Goal: Find specific page/section: Find specific page/section

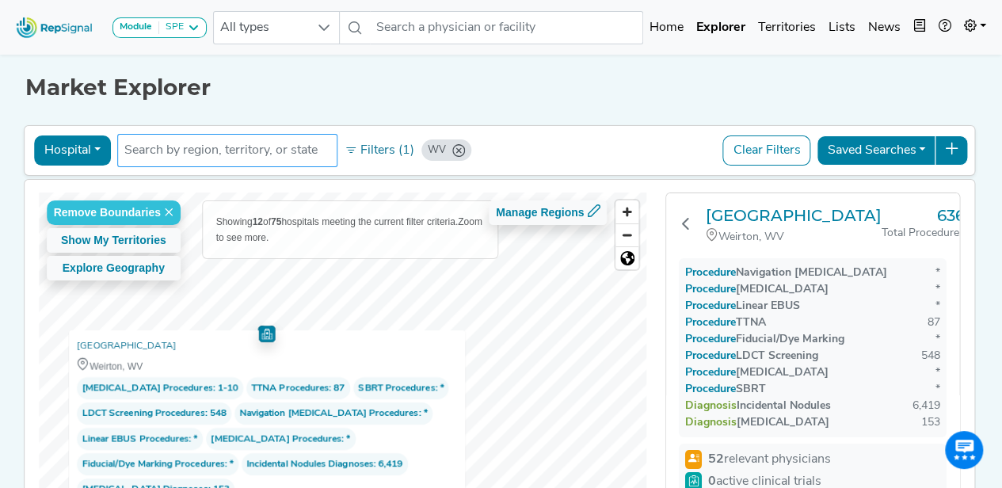
click at [275, 157] on input "text" at bounding box center [227, 150] width 206 height 19
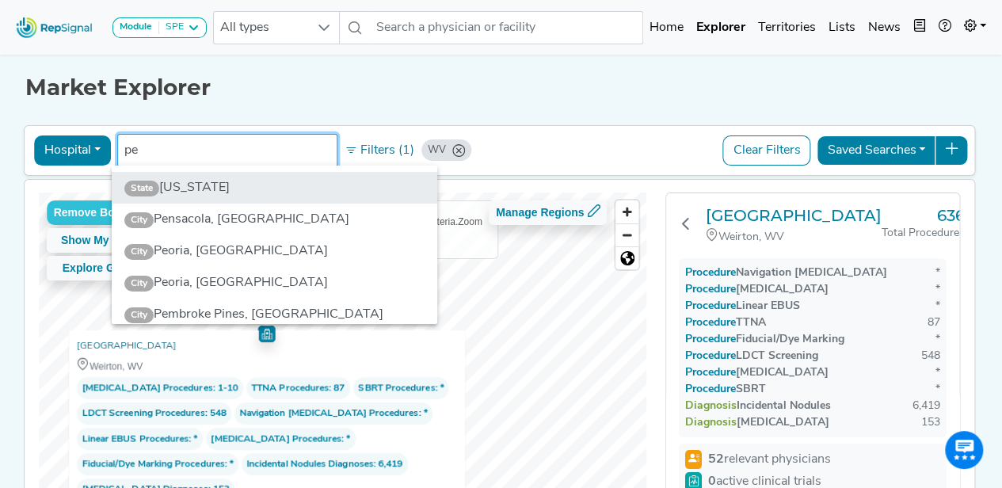
type input "pe"
click at [261, 186] on li "State [US_STATE]" at bounding box center [275, 188] width 326 height 32
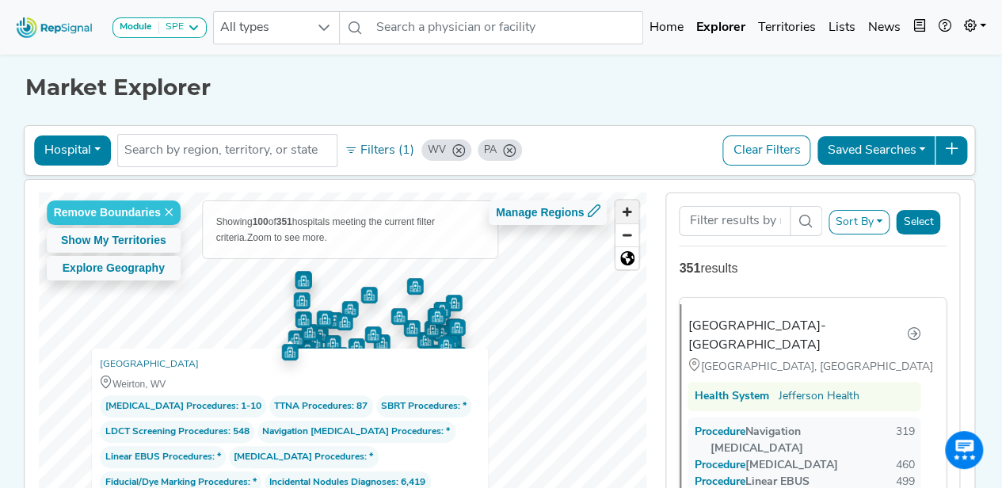
click at [629, 219] on span "Zoom in" at bounding box center [626, 211] width 23 height 23
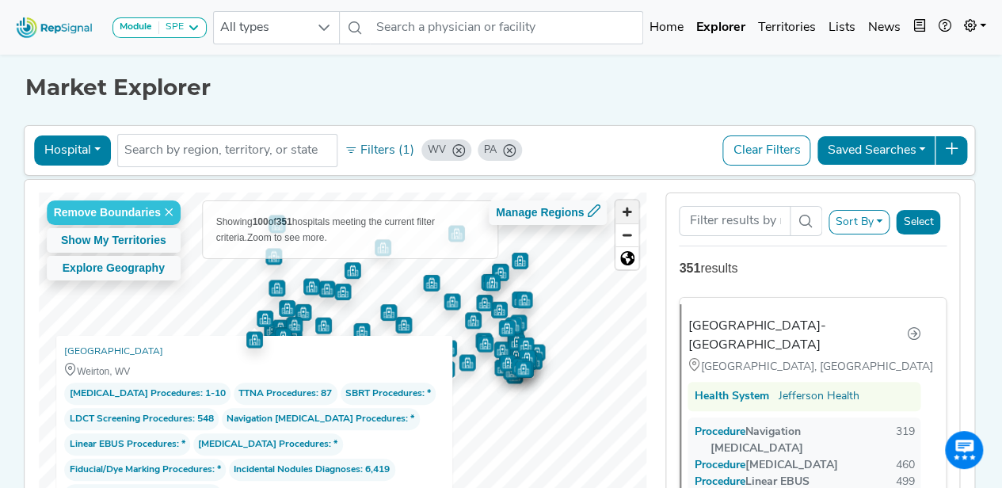
click at [629, 219] on span "Zoom in" at bounding box center [626, 211] width 23 height 23
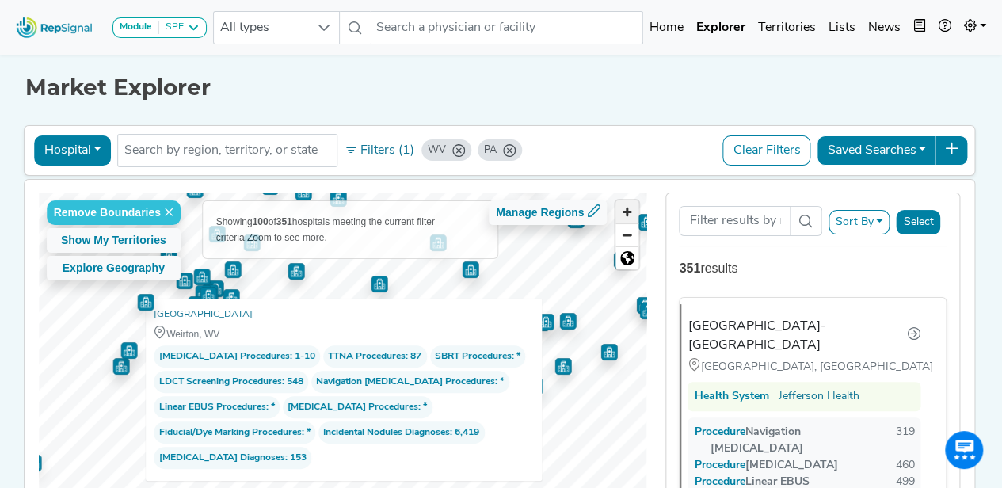
click at [629, 219] on span "Zoom in" at bounding box center [626, 211] width 23 height 23
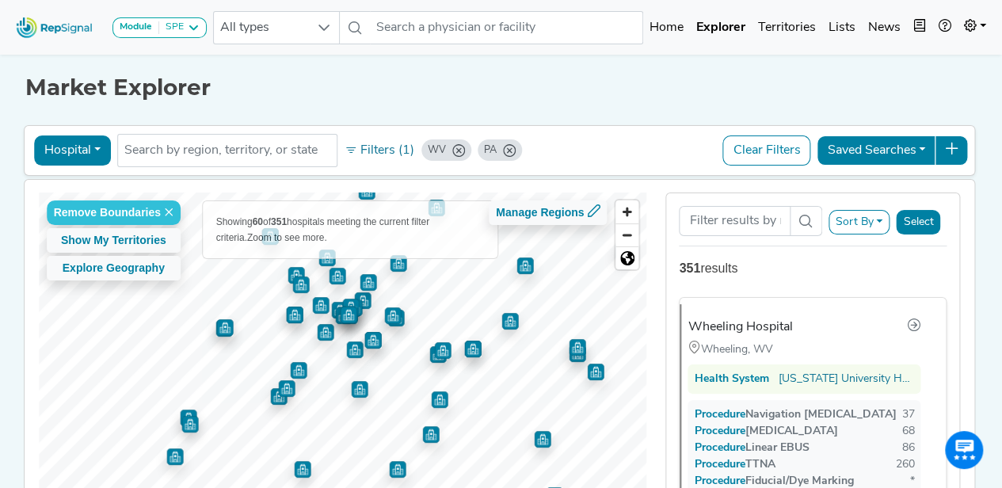
click at [319, 335] on img "Map marker" at bounding box center [325, 332] width 17 height 17
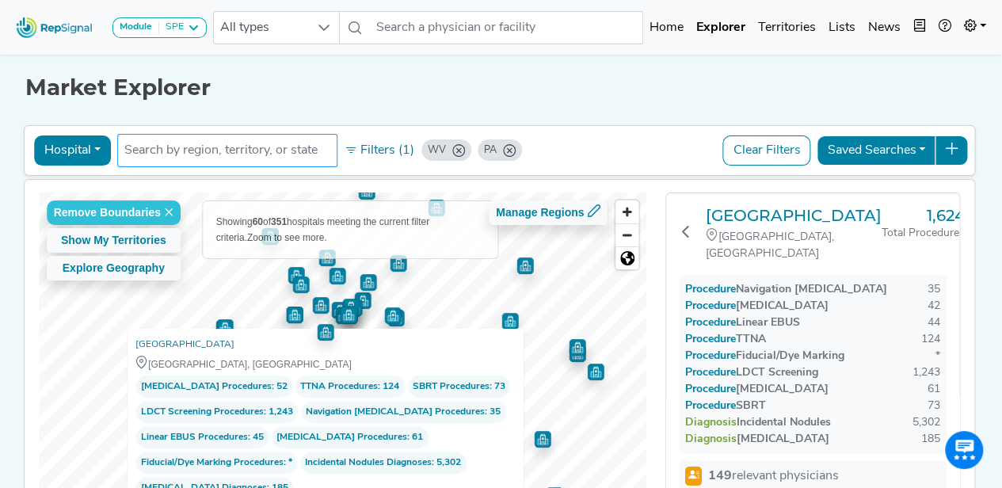
click at [234, 149] on input "text" at bounding box center [227, 150] width 206 height 19
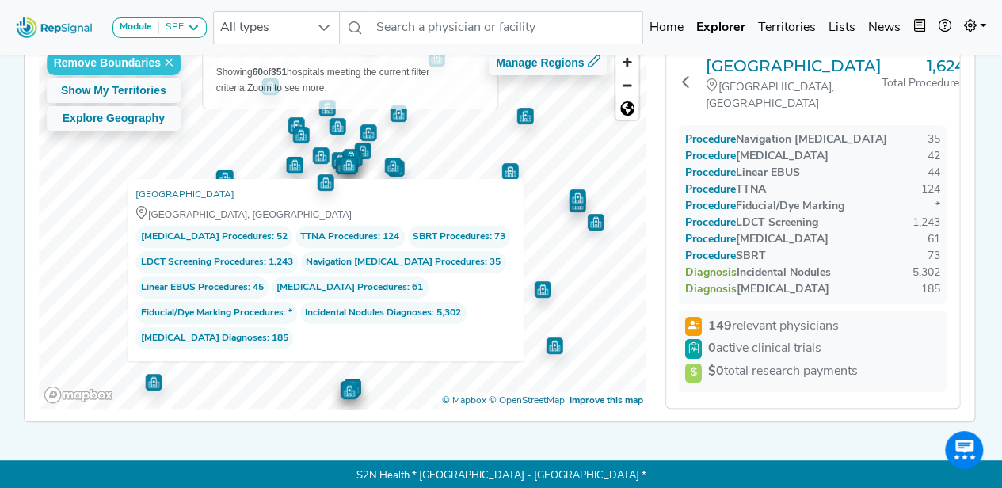
scroll to position [151, 0]
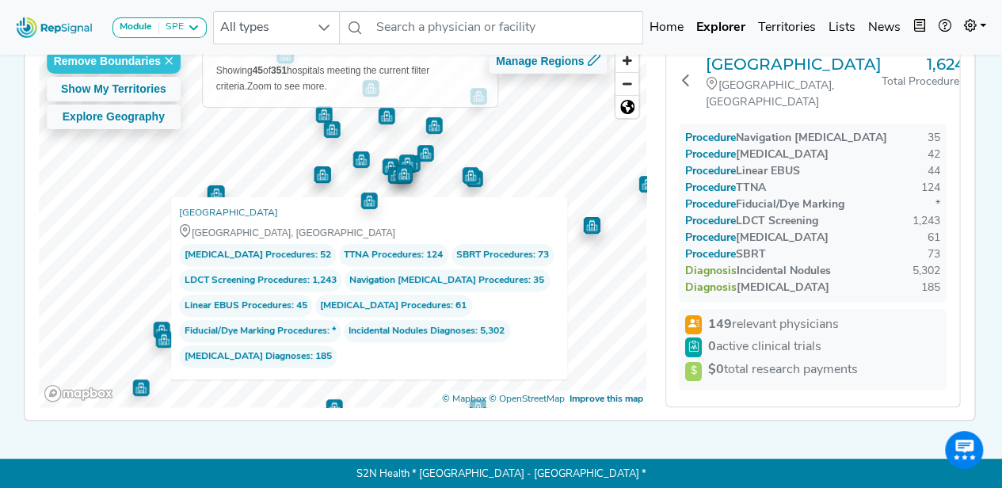
type input "st claire"
click at [861, 196] on div "Procedure Fiducial/Dye Marking *" at bounding box center [812, 204] width 255 height 17
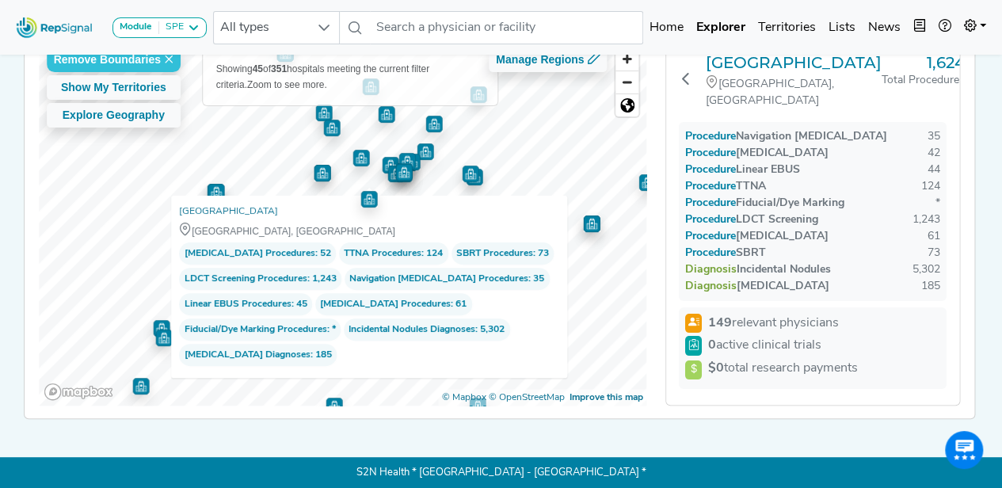
scroll to position [161, 10]
